Goal: Navigation & Orientation: Find specific page/section

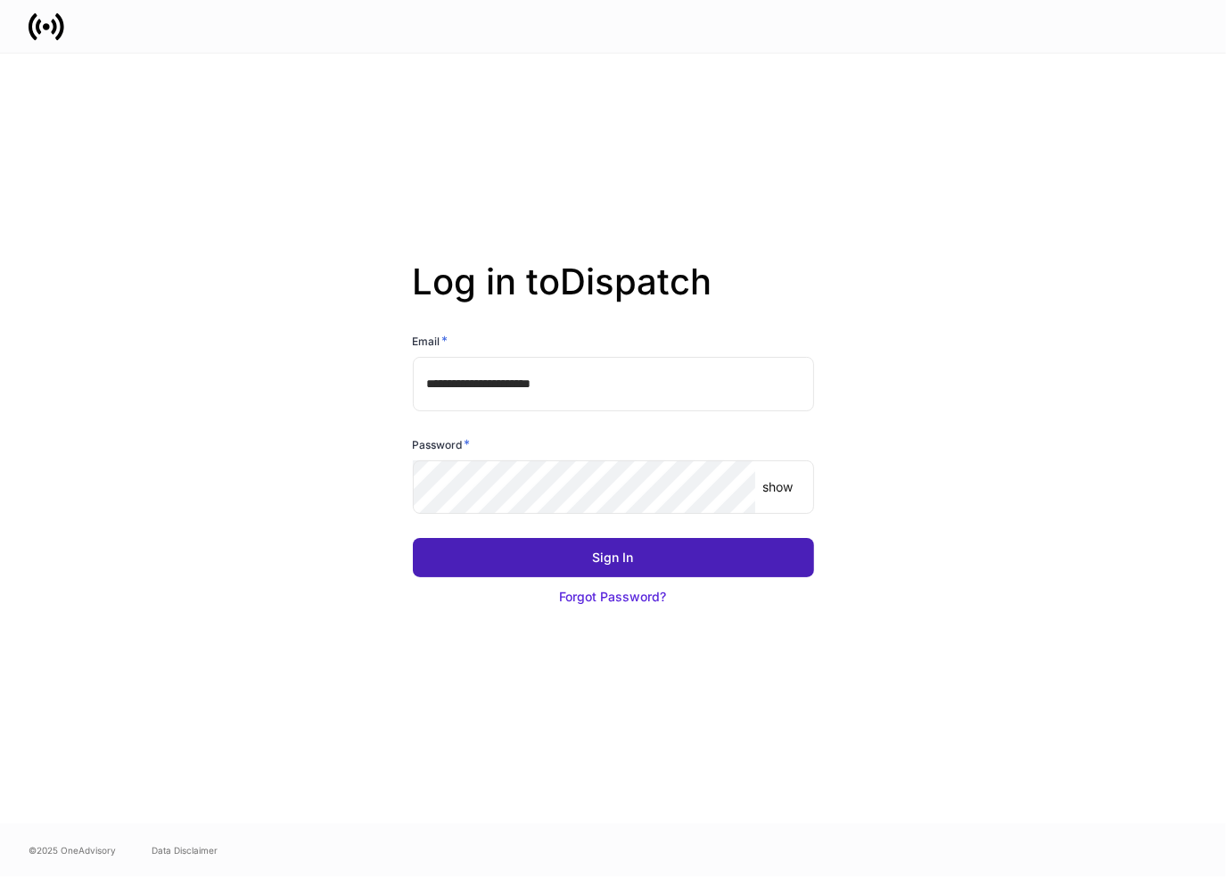
click at [617, 550] on div "Sign In" at bounding box center [613, 558] width 41 height 18
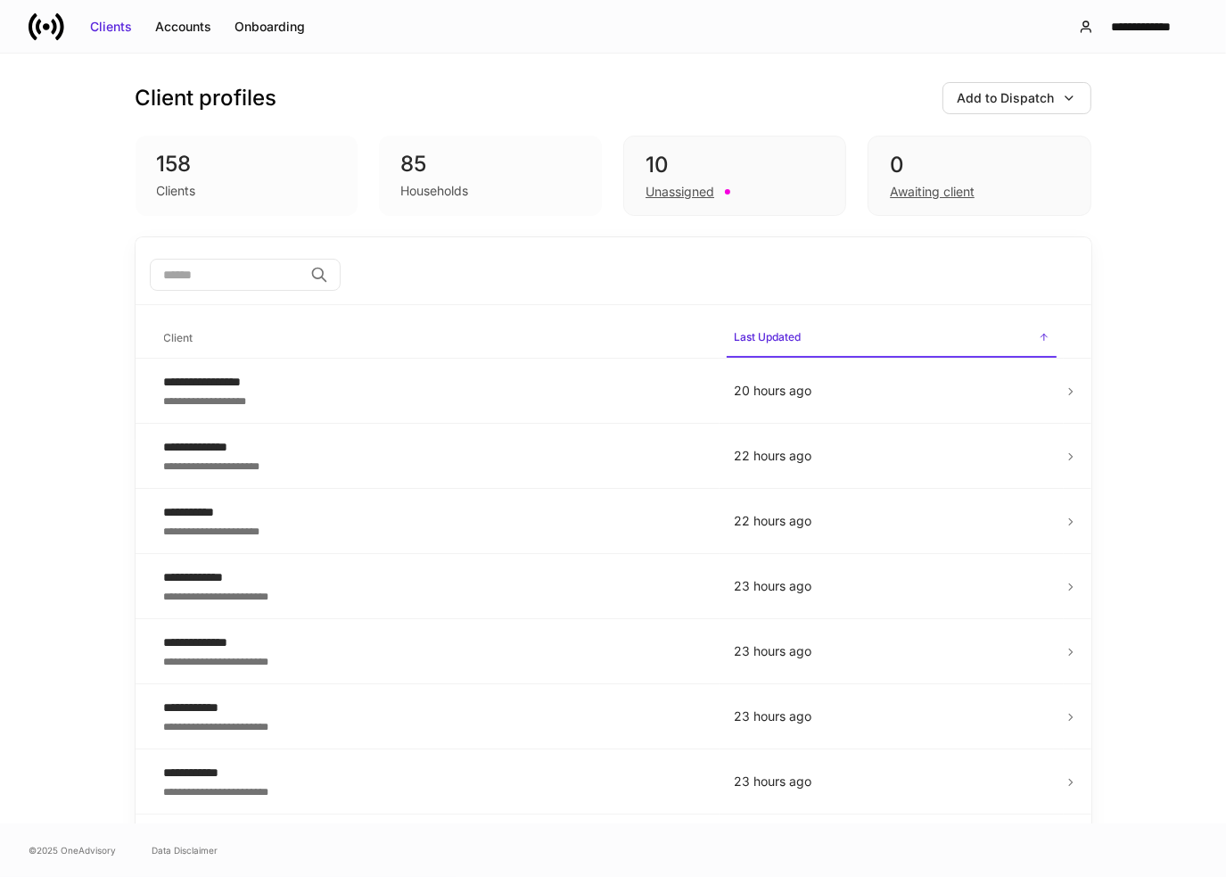
click at [285, 270] on input "search" at bounding box center [226, 275] width 153 height 32
